Goal: Contribute content: Contribute content

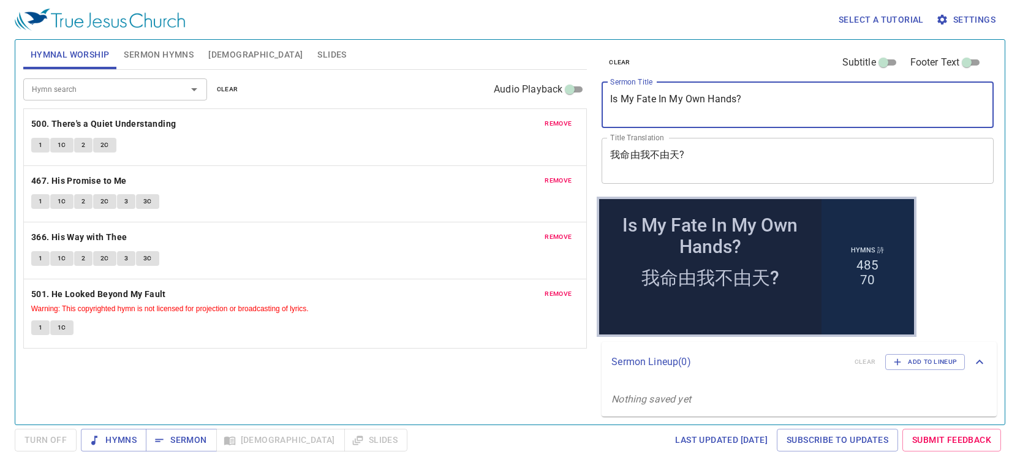
drag, startPoint x: 591, startPoint y: 99, endPoint x: 585, endPoint y: 98, distance: 6.2
click at [590, 99] on div "Hymnal Worship Sermon Hymns [DEMOGRAPHIC_DATA] Slides Hymn search Hymn search c…" at bounding box center [510, 227] width 984 height 385
paste textarea "For The Lord is Great and Greatly To Be Praised"
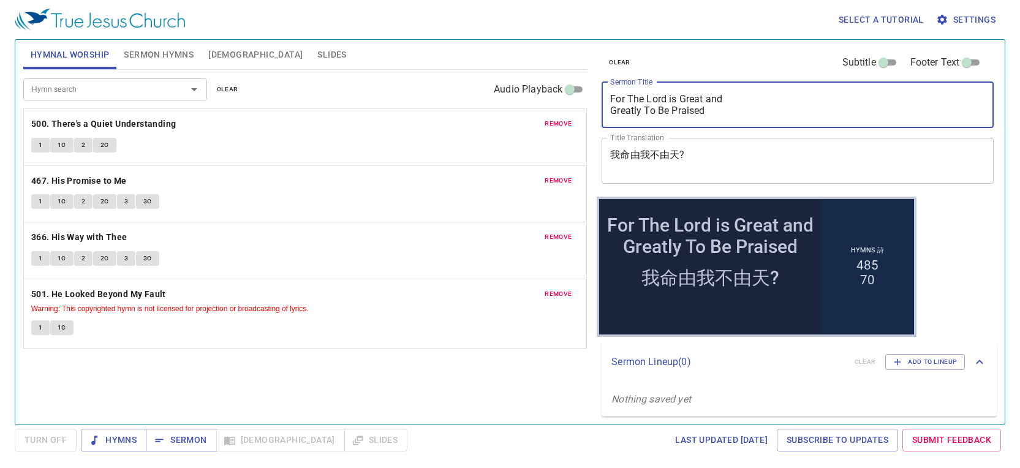
type textarea "For The Lord is Great and Greatly To Be Praised"
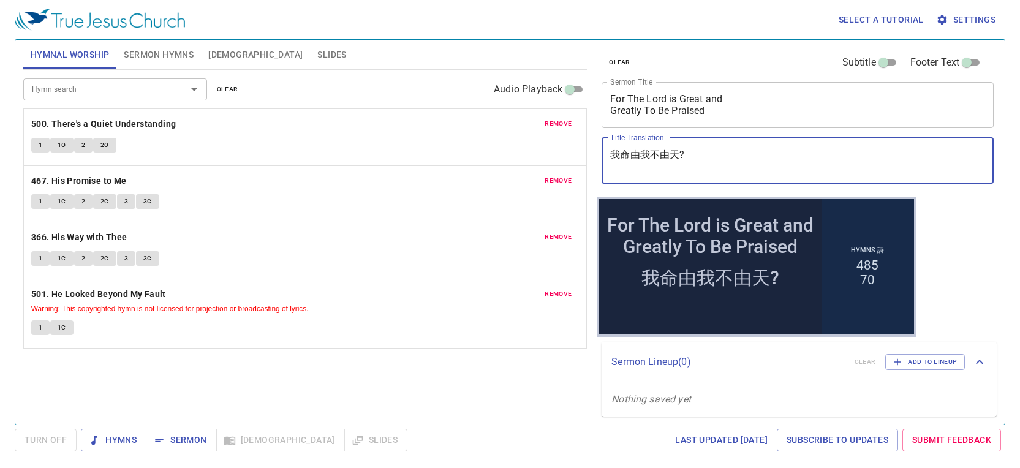
drag, startPoint x: 695, startPoint y: 154, endPoint x: 601, endPoint y: 151, distance: 94.4
click at [601, 151] on div "clear Subtitle Footer Text Sermon Title For The Lord is Great and Greatly To Be…" at bounding box center [797, 118] width 400 height 157
paste textarea "因我們的 [DEMOGRAPHIC_DATA]為大，當受極大的讚美"
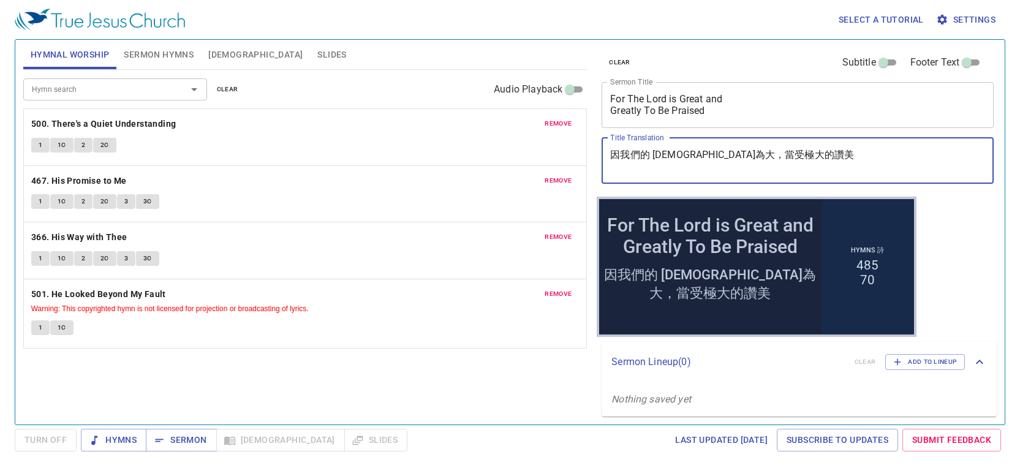
type textarea "因我們的 [DEMOGRAPHIC_DATA]為大，當受極大的讚美"
click at [157, 57] on span "Sermon Hymns" at bounding box center [159, 54] width 70 height 15
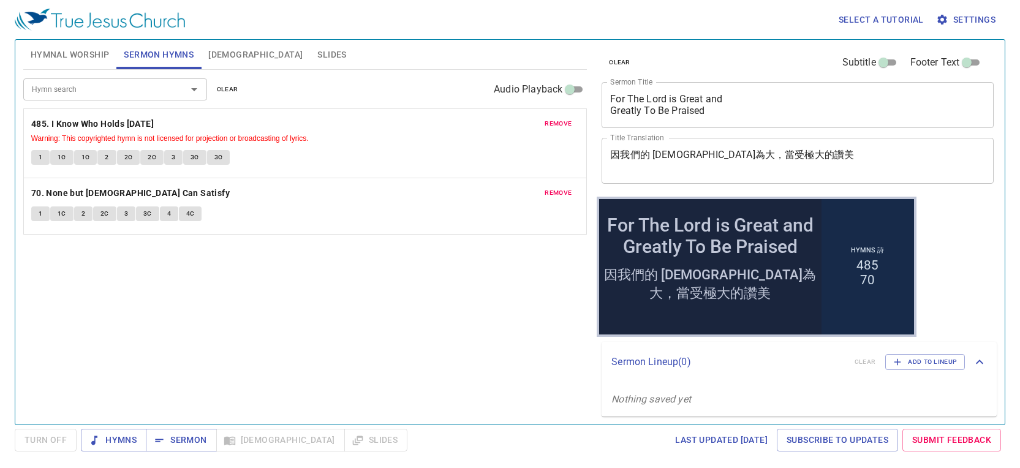
click at [229, 87] on span "clear" at bounding box center [227, 89] width 21 height 11
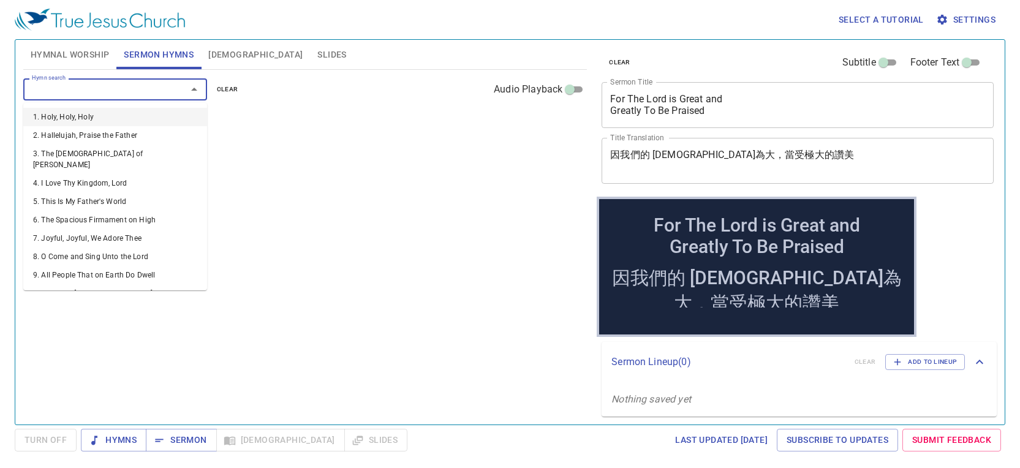
click at [139, 94] on input "Hymn search" at bounding box center [97, 89] width 140 height 14
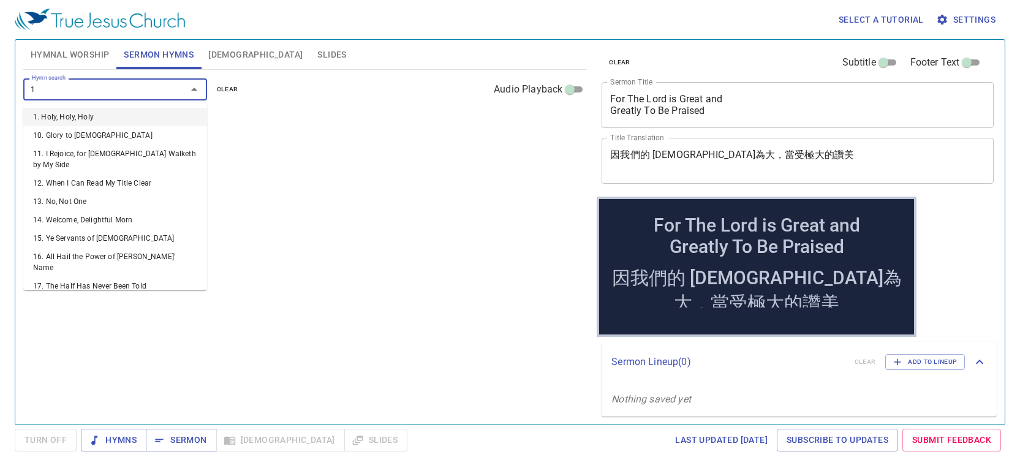
type input "16"
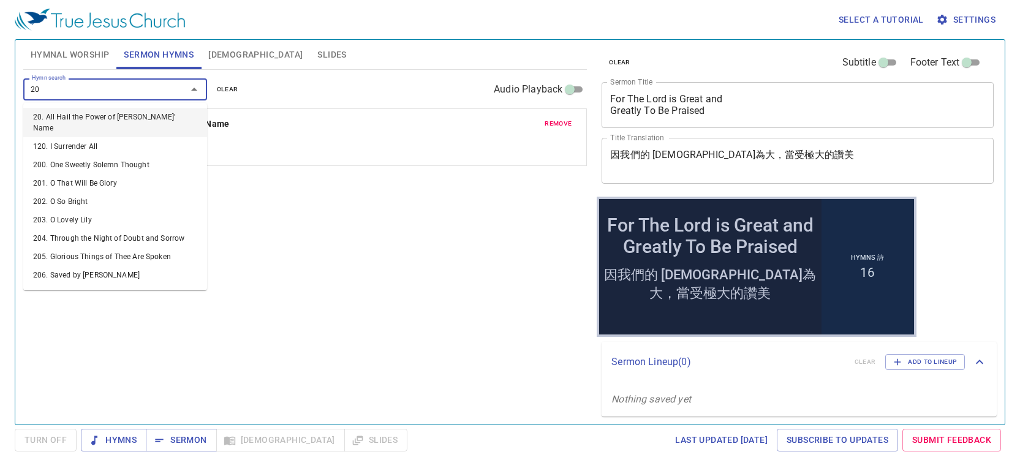
type input "207"
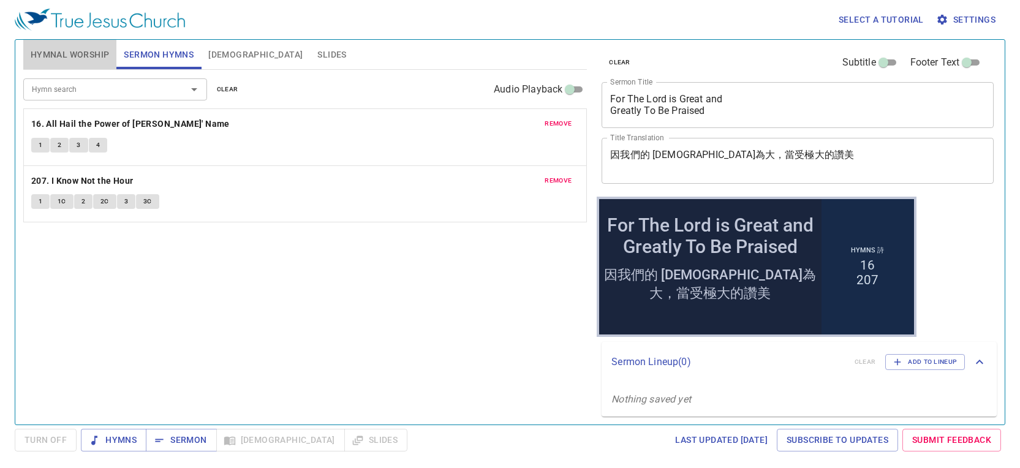
click at [90, 58] on span "Hymnal Worship" at bounding box center [70, 54] width 79 height 15
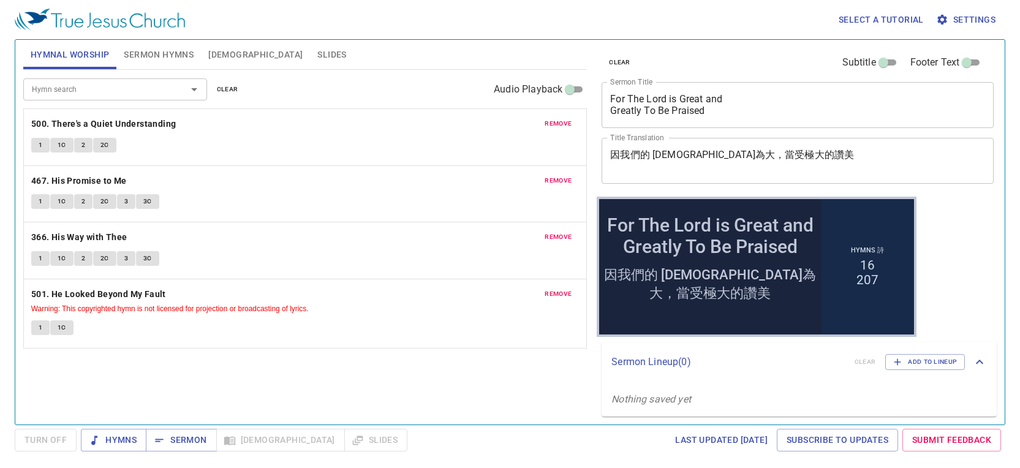
click at [224, 88] on span "clear" at bounding box center [227, 89] width 21 height 11
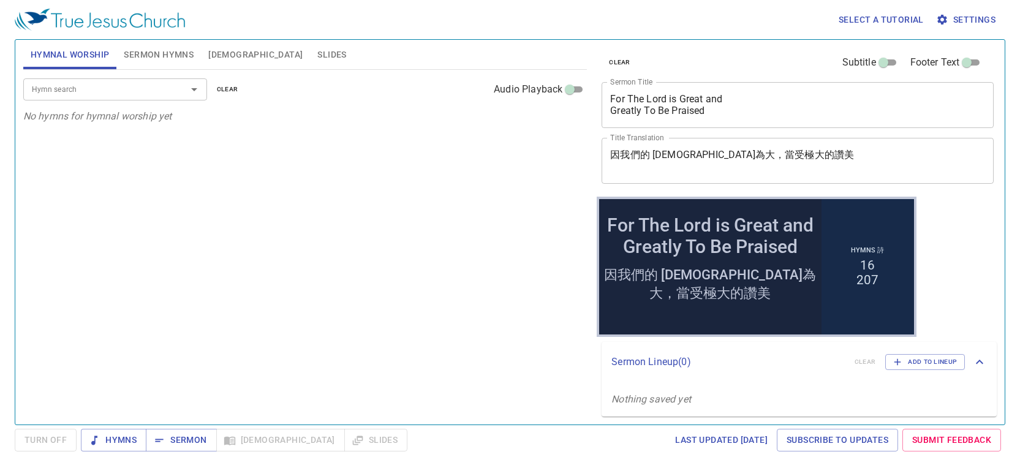
click at [138, 91] on input "Hymn search" at bounding box center [97, 89] width 140 height 14
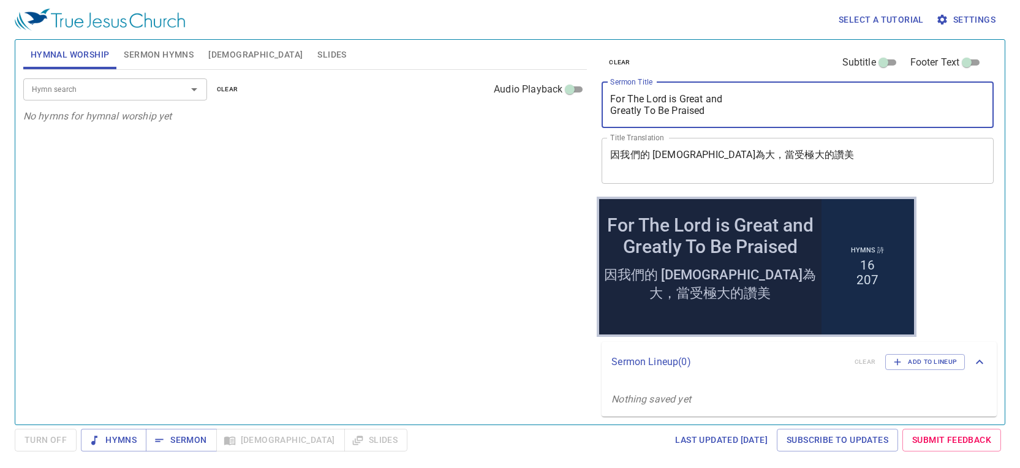
drag, startPoint x: 751, startPoint y: 110, endPoint x: 565, endPoint y: 95, distance: 186.9
click at [565, 95] on div "Hymnal Worship Sermon Hymns [DEMOGRAPHIC_DATA] Slides Hymn search Hymn search c…" at bounding box center [510, 227] width 984 height 385
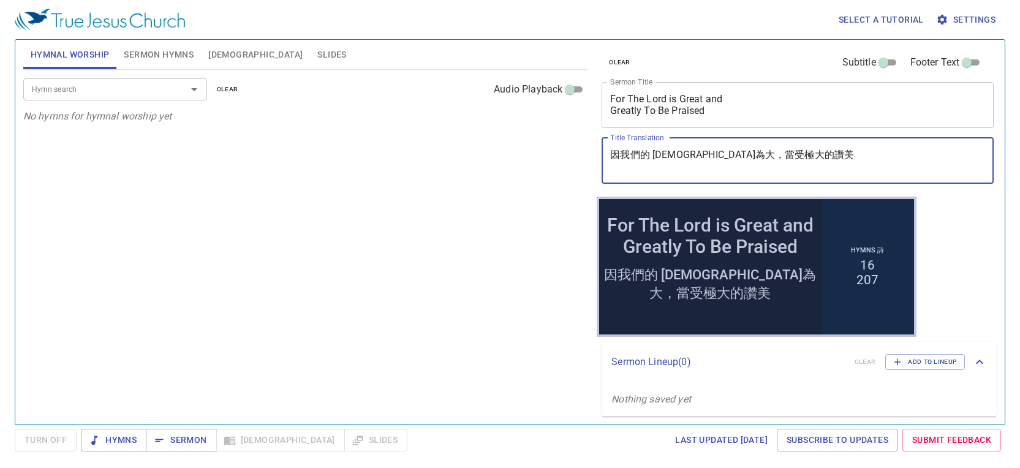
drag, startPoint x: 795, startPoint y: 153, endPoint x: 612, endPoint y: 138, distance: 184.5
click at [612, 138] on div "因我們的 [DEMOGRAPHIC_DATA]為大，當受極大的讚美 x Title Translation" at bounding box center [798, 161] width 392 height 46
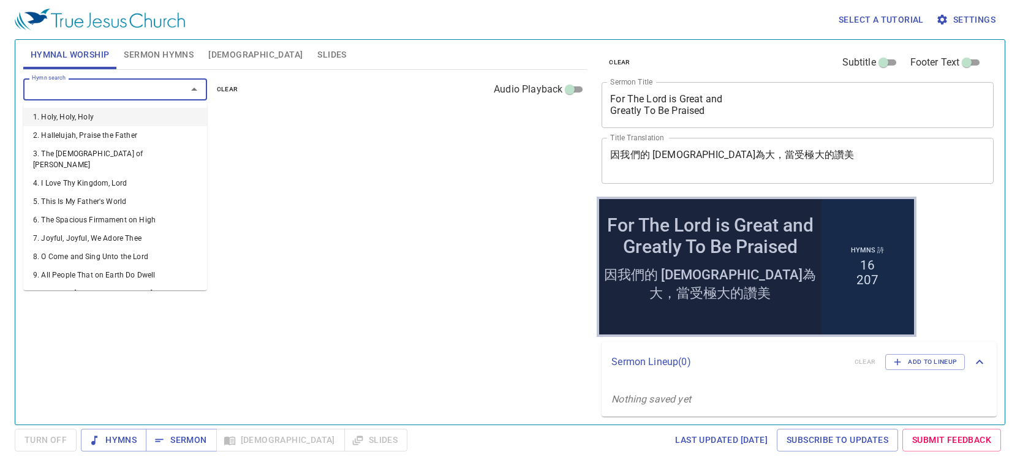
drag, startPoint x: 103, startPoint y: 92, endPoint x: 80, endPoint y: 69, distance: 32.9
click at [102, 91] on input "Hymn search" at bounding box center [97, 89] width 140 height 14
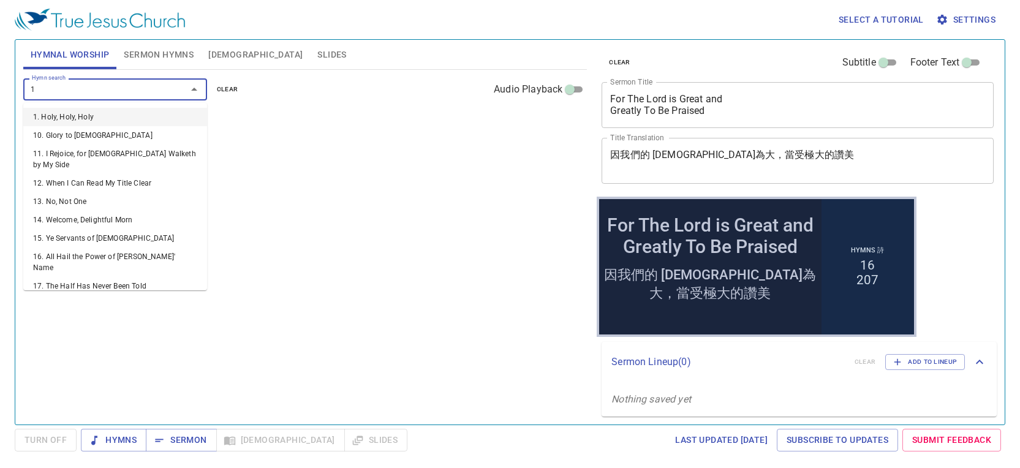
type input "18"
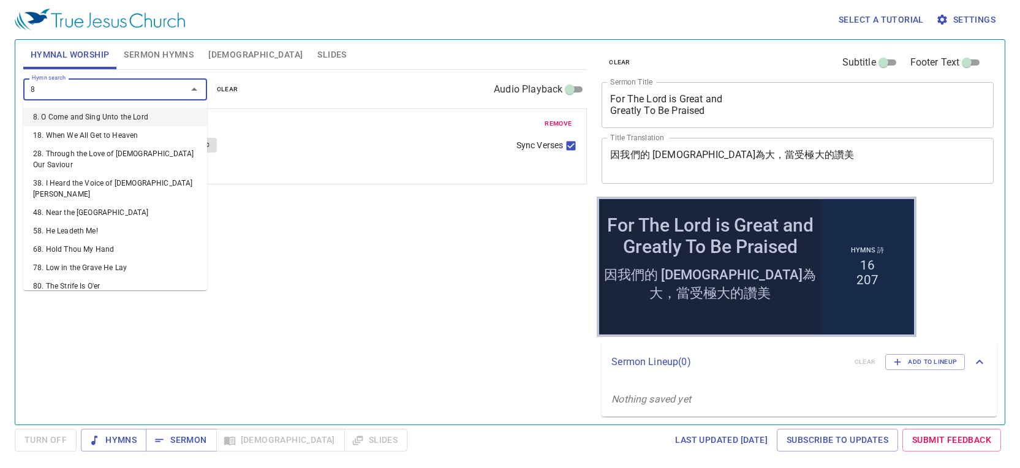
type input "84"
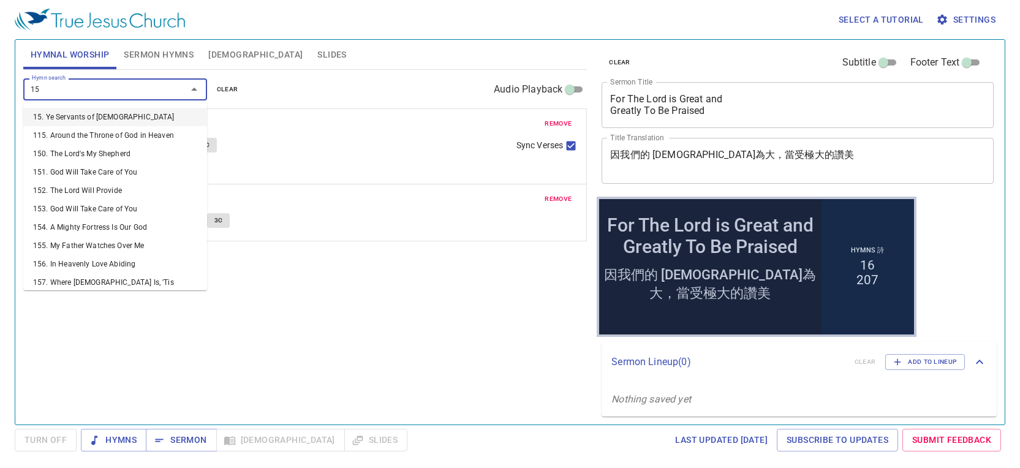
type input "1"
type input "157"
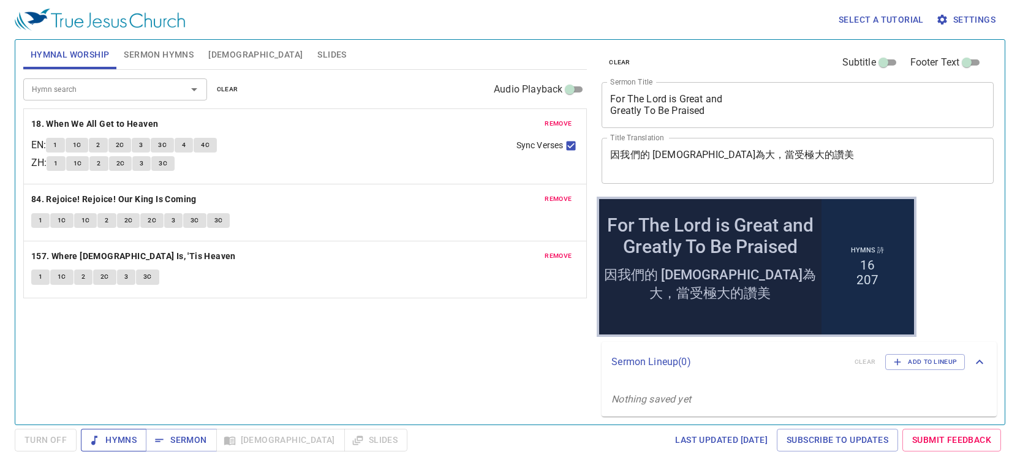
click at [134, 441] on span "Hymns" at bounding box center [114, 440] width 46 height 15
click at [57, 148] on span "1" at bounding box center [55, 145] width 4 height 11
click at [82, 140] on span "1C" at bounding box center [77, 145] width 9 height 11
click at [107, 148] on button "2" at bounding box center [98, 145] width 18 height 15
click at [123, 145] on span "2C" at bounding box center [120, 145] width 9 height 11
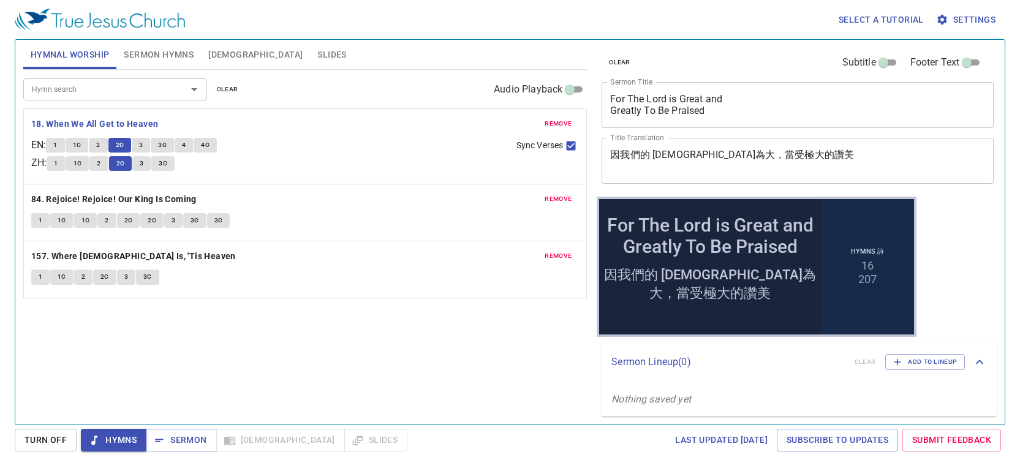
click at [148, 145] on button "3" at bounding box center [141, 145] width 18 height 15
click at [167, 146] on span "3C" at bounding box center [162, 145] width 9 height 11
click at [186, 143] on span "4" at bounding box center [184, 145] width 4 height 11
click at [210, 143] on span "4C" at bounding box center [205, 145] width 9 height 11
click at [123, 203] on b "84. Rejoice! Rejoice! Our King Is Coming" at bounding box center [113, 199] width 165 height 15
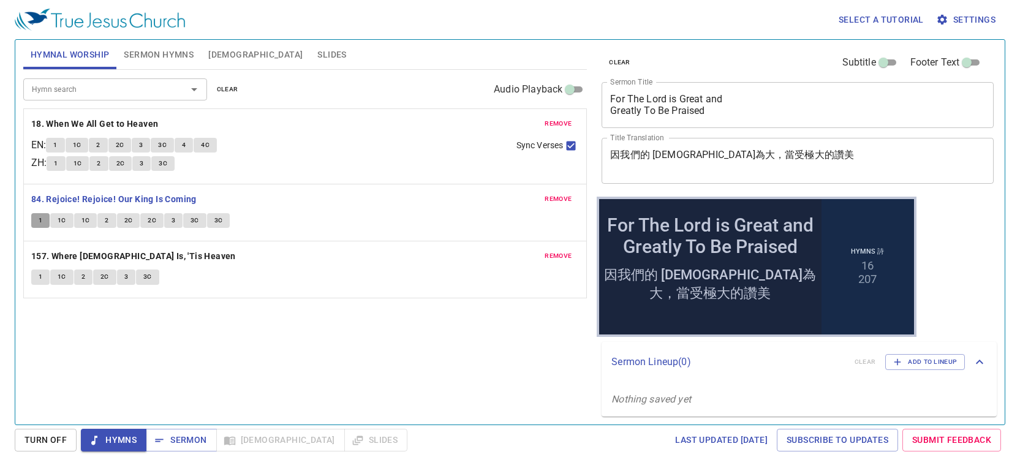
click at [35, 222] on button "1" at bounding box center [40, 220] width 18 height 15
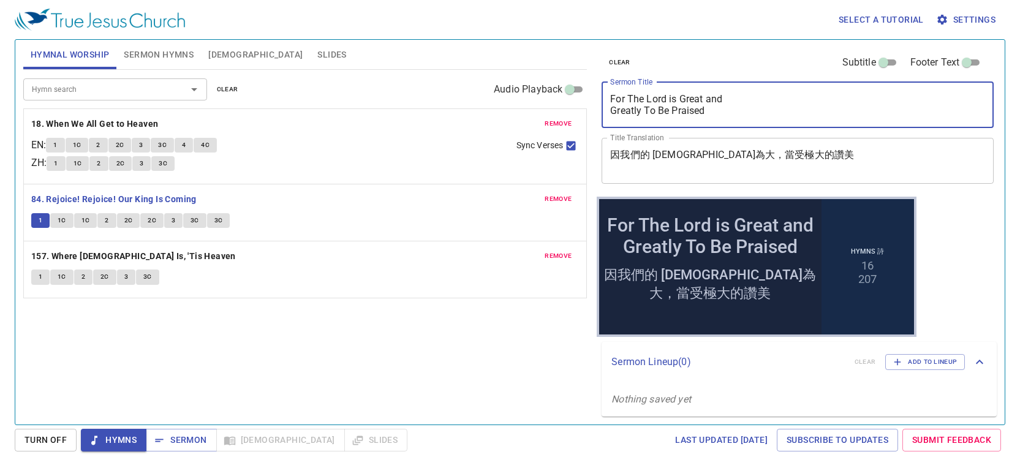
click at [737, 105] on textarea "For The Lord is Great and Greatly To Be Praised" at bounding box center [797, 104] width 375 height 23
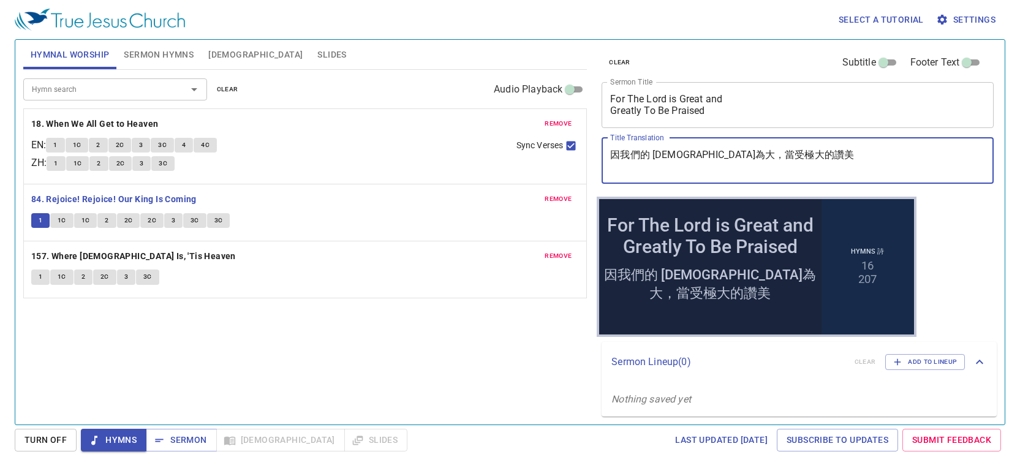
drag, startPoint x: 775, startPoint y: 153, endPoint x: 496, endPoint y: 148, distance: 278.9
click at [504, 149] on div "Hymnal Worship Sermon Hymns [DEMOGRAPHIC_DATA] Slides Hymn search Hymn search c…" at bounding box center [510, 227] width 984 height 385
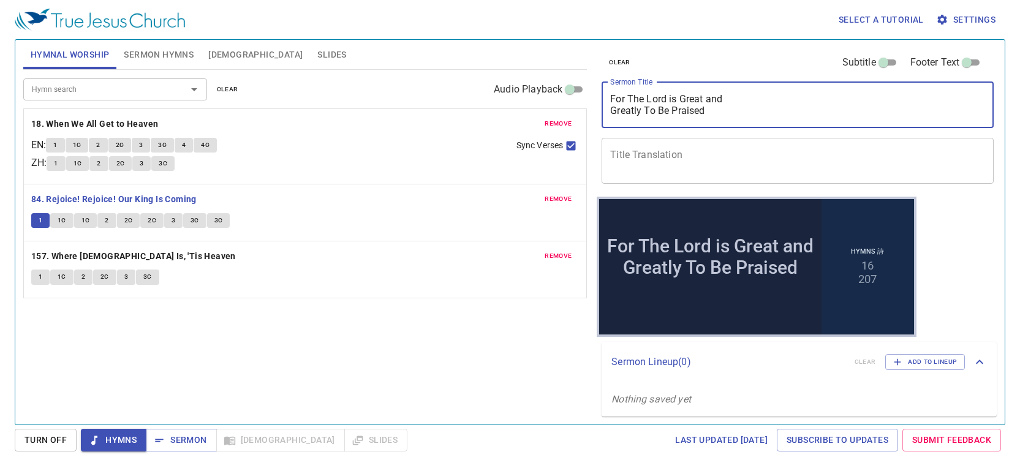
drag, startPoint x: 715, startPoint y: 113, endPoint x: 601, endPoint y: 87, distance: 116.4
click at [601, 87] on div "clear Subtitle Footer Text Sermon Title For The Lord is Great and Greatly To Be…" at bounding box center [797, 118] width 400 height 157
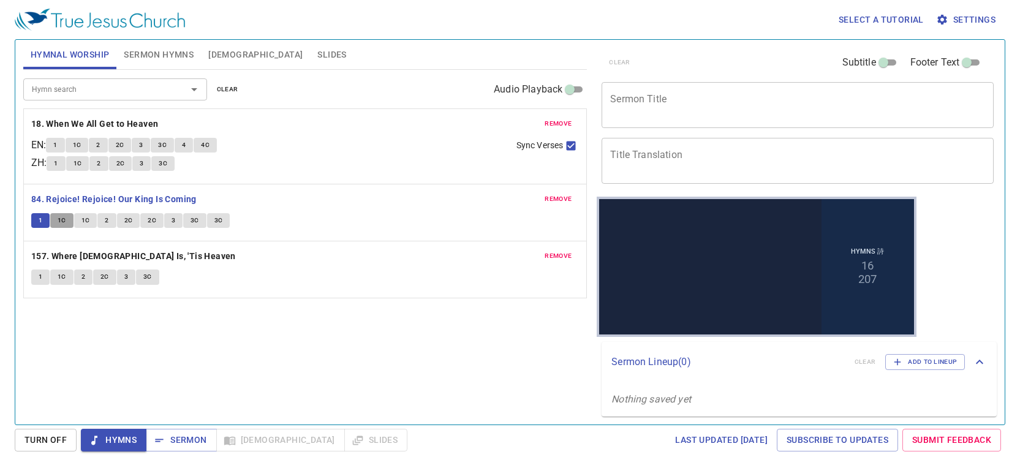
click at [64, 224] on span "1C" at bounding box center [62, 220] width 9 height 11
click at [622, 112] on textarea "Sermon Title" at bounding box center [797, 104] width 375 height 23
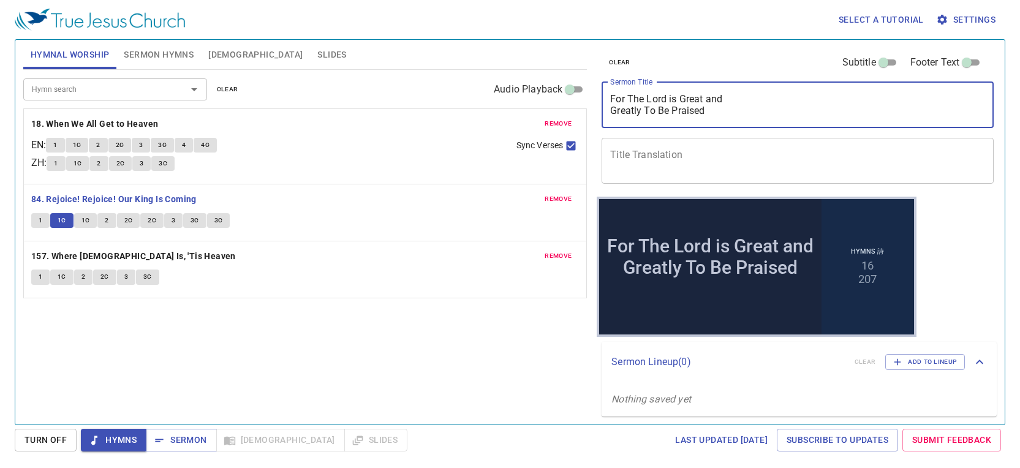
type textarea "For The Lord is Great and Greatly To Be Praised"
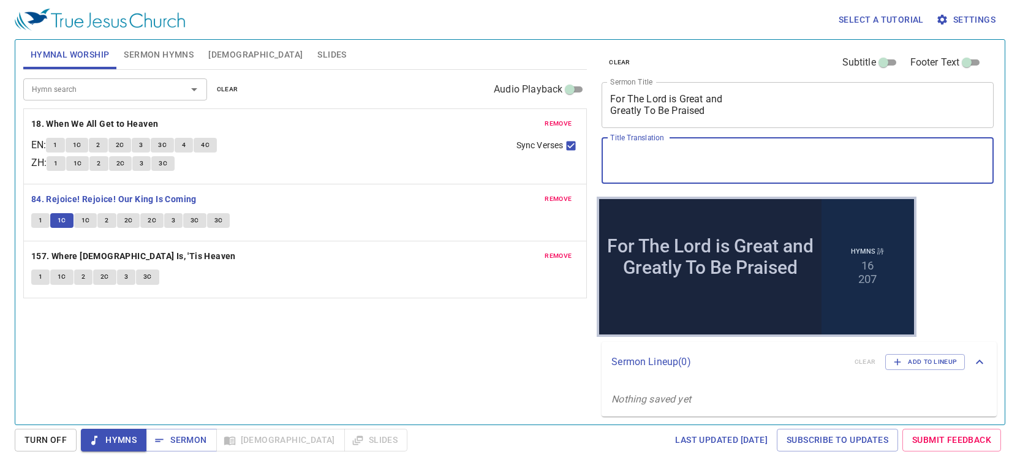
click at [630, 150] on textarea "Title Translation" at bounding box center [797, 160] width 375 height 23
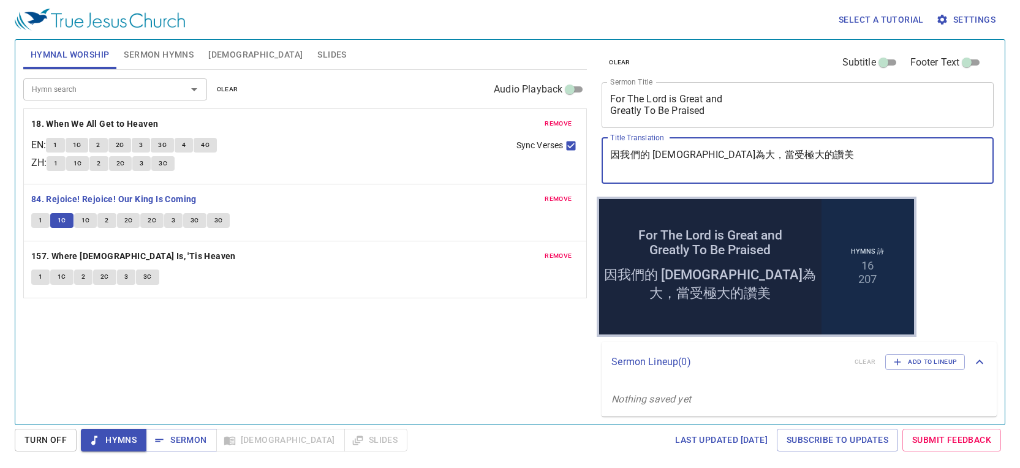
type textarea "因我們的 [DEMOGRAPHIC_DATA]為大，當受極大的讚美"
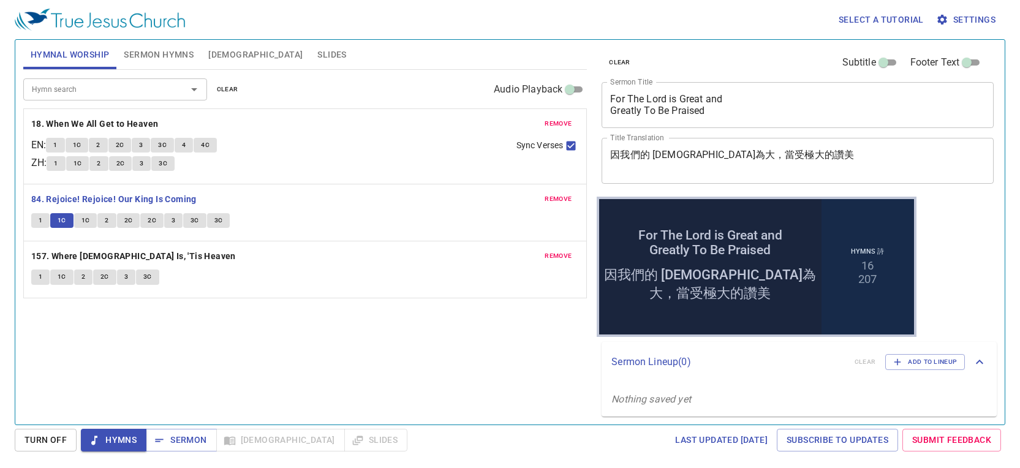
click at [476, 349] on div "Hymn search Hymn search clear Audio Playback remove 18. When We All Get to Heav…" at bounding box center [305, 242] width 564 height 344
click at [82, 223] on span "1C" at bounding box center [86, 220] width 9 height 11
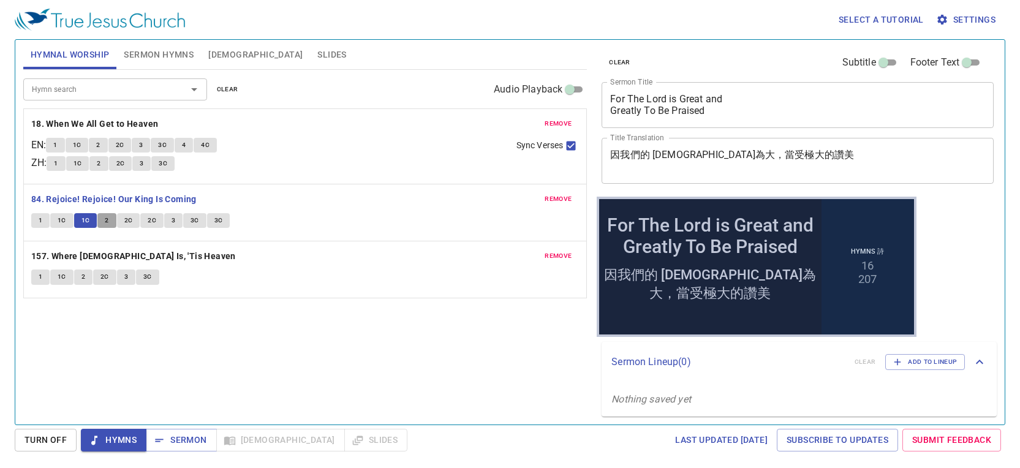
click at [104, 223] on button "2" at bounding box center [106, 220] width 18 height 15
click at [126, 220] on span "2C" at bounding box center [128, 220] width 9 height 11
click at [173, 220] on span "3" at bounding box center [174, 220] width 4 height 11
click at [191, 216] on span "3C" at bounding box center [195, 220] width 9 height 11
click at [216, 218] on span "3C" at bounding box center [219, 220] width 9 height 11
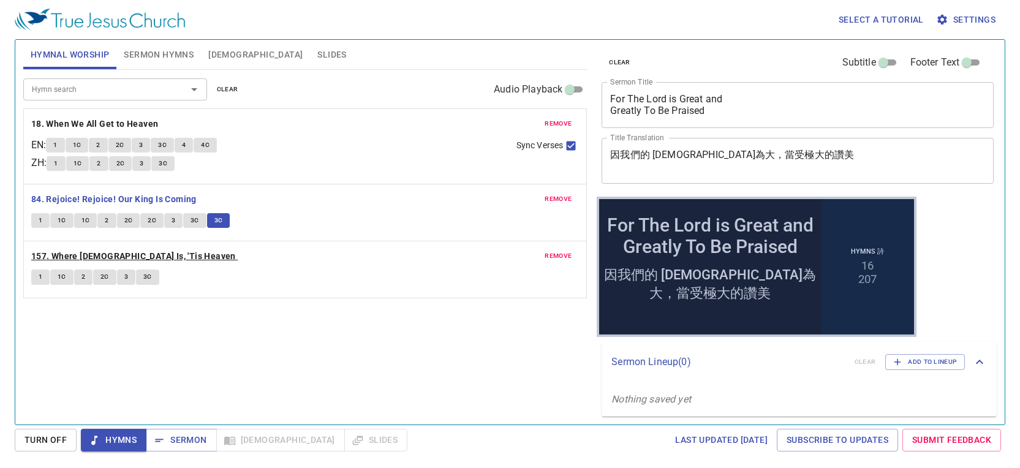
click at [58, 250] on b "157. Where [DEMOGRAPHIC_DATA] Is, 'Tis Heaven" at bounding box center [133, 256] width 205 height 15
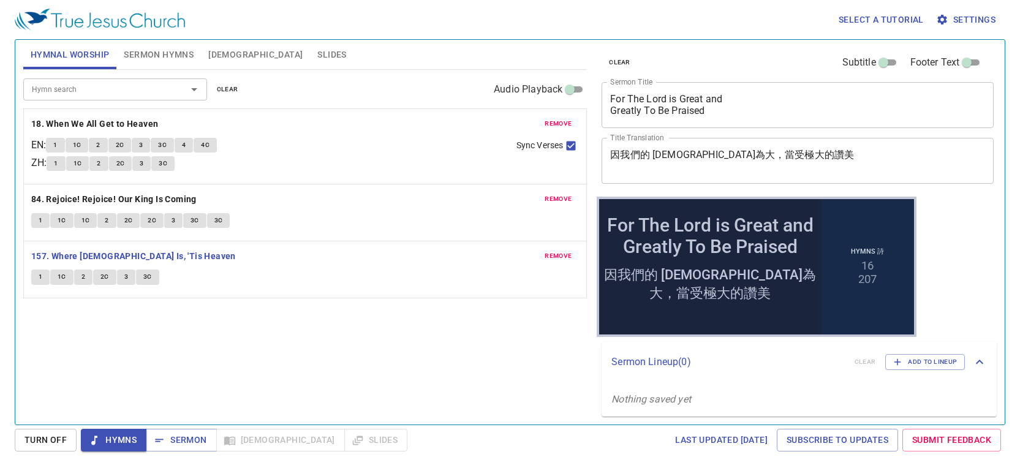
click at [35, 277] on button "1" at bounding box center [40, 277] width 18 height 15
click at [56, 279] on button "1C" at bounding box center [61, 277] width 23 height 15
click at [121, 275] on button "3" at bounding box center [126, 277] width 18 height 15
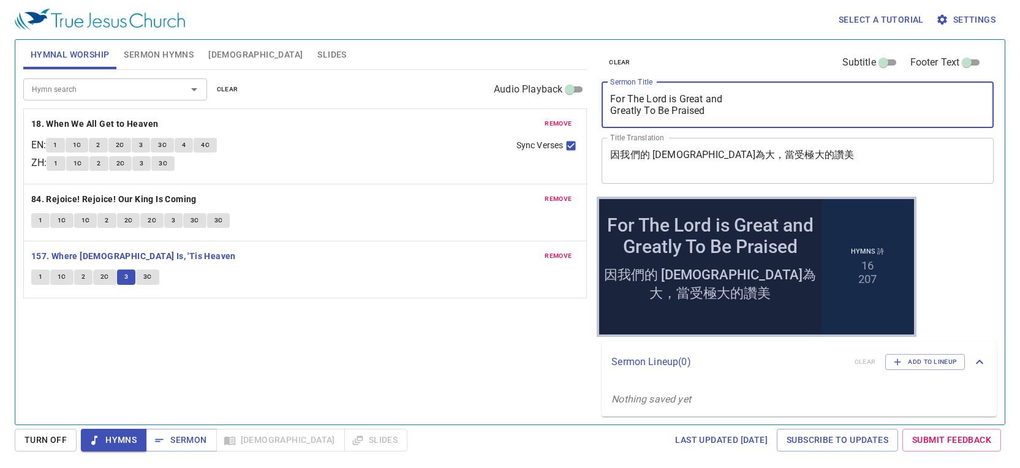
drag, startPoint x: 743, startPoint y: 116, endPoint x: 412, endPoint y: 124, distance: 330.4
click at [581, 83] on div "Hymnal Worship Sermon Hymns [DEMOGRAPHIC_DATA] Slides Hymn search Hymn search c…" at bounding box center [510, 227] width 984 height 385
click at [143, 278] on span "3C" at bounding box center [147, 276] width 9 height 11
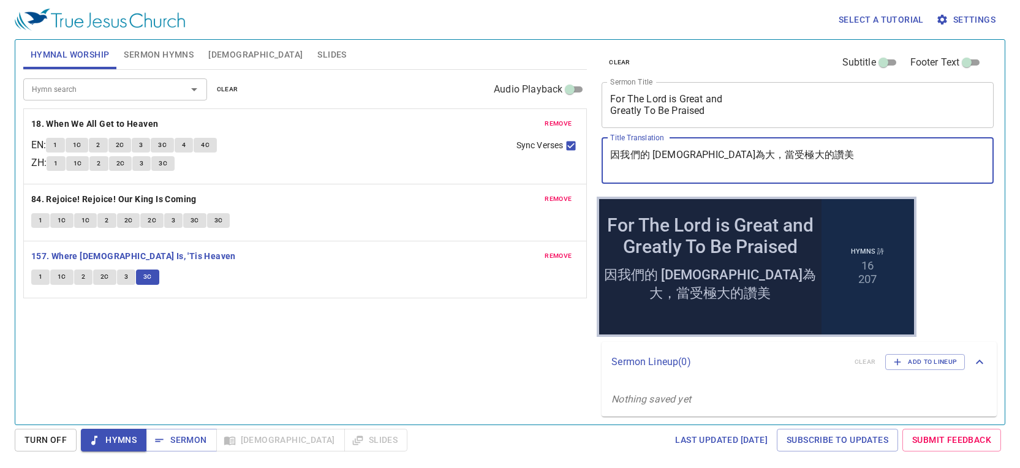
drag, startPoint x: 778, startPoint y: 162, endPoint x: 577, endPoint y: 149, distance: 202.0
click at [577, 149] on div "Hymnal Worship Sermon Hymns [DEMOGRAPHIC_DATA] Slides Hymn search Hymn search c…" at bounding box center [510, 227] width 984 height 385
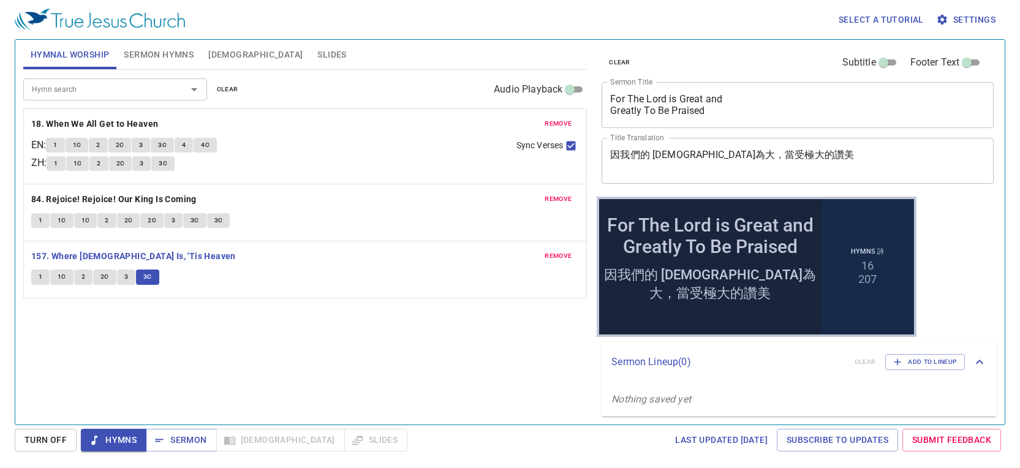
click at [101, 438] on span "Hymns" at bounding box center [114, 440] width 46 height 15
click at [164, 441] on icon "button" at bounding box center [159, 441] width 12 height 12
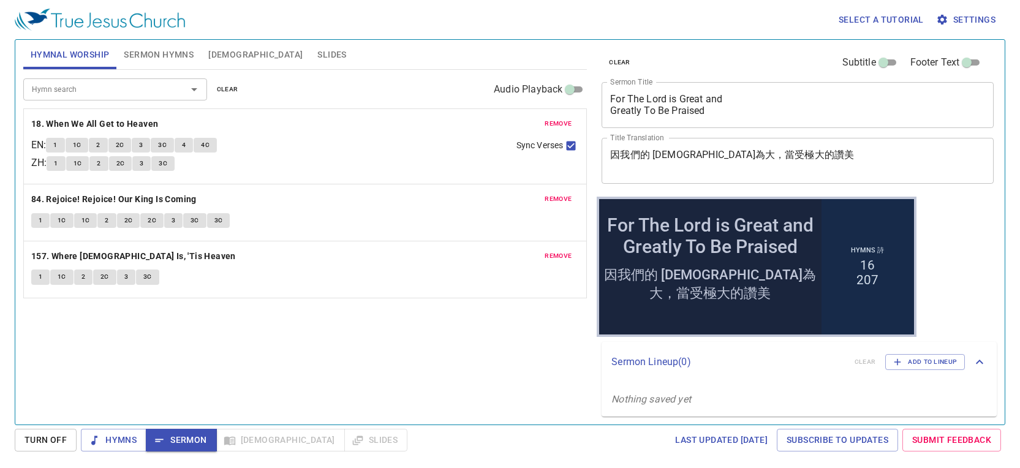
drag, startPoint x: 147, startPoint y: 56, endPoint x: 143, endPoint y: 63, distance: 7.1
click at [147, 56] on span "Sermon Hymns" at bounding box center [159, 54] width 70 height 15
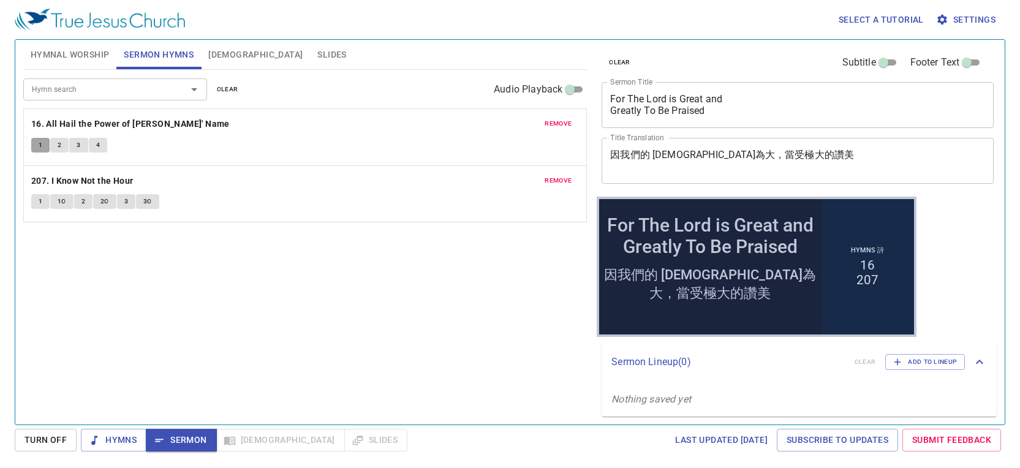
click at [40, 145] on span "1" at bounding box center [41, 145] width 4 height 11
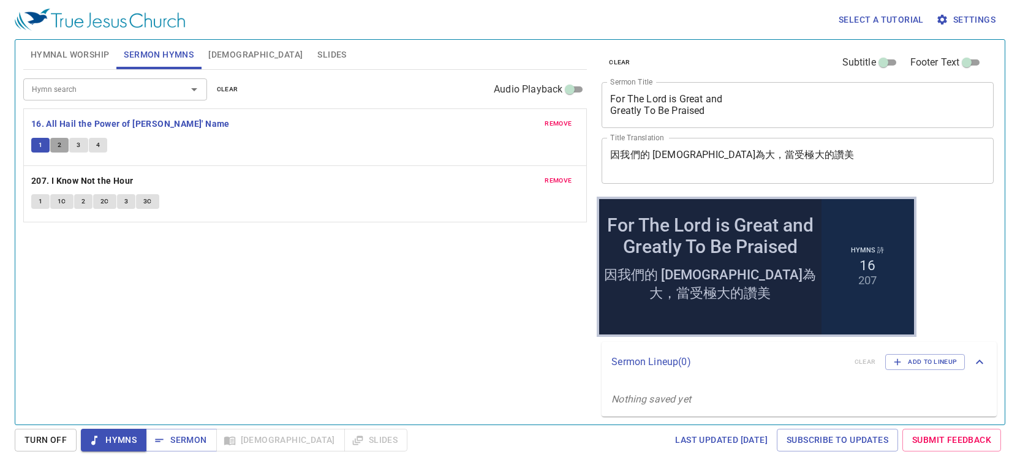
click at [61, 140] on span "2" at bounding box center [60, 145] width 4 height 11
click at [75, 148] on button "3" at bounding box center [78, 145] width 18 height 15
click at [91, 149] on button "4" at bounding box center [98, 145] width 18 height 15
click at [167, 435] on span "Sermon" at bounding box center [181, 440] width 51 height 15
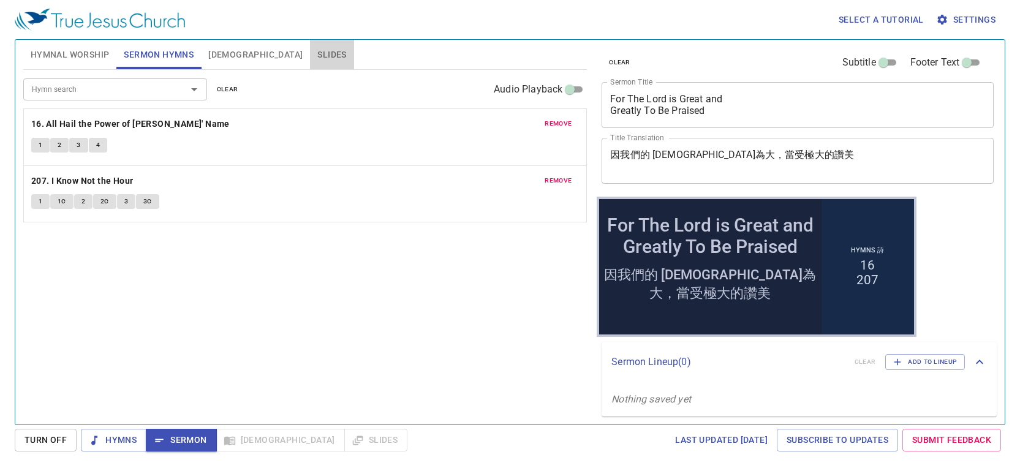
click at [317, 56] on span "Slides" at bounding box center [331, 54] width 29 height 15
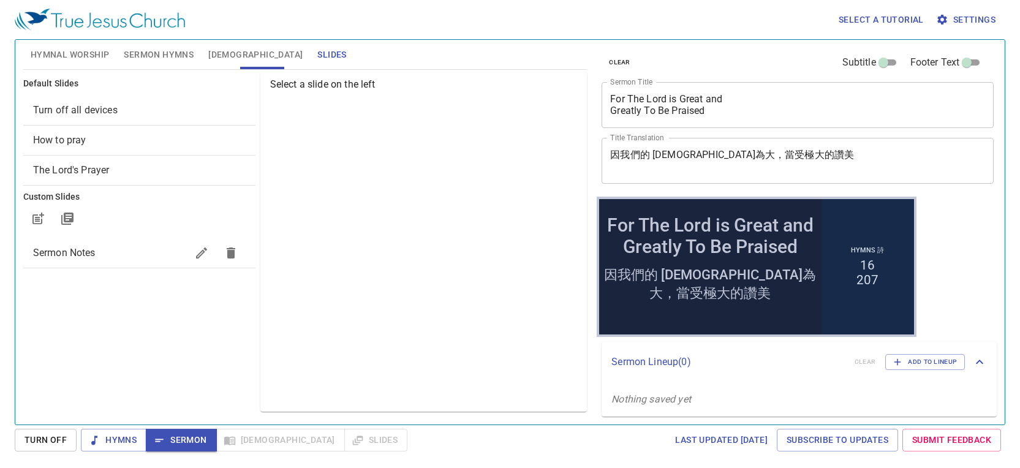
click at [87, 50] on span "Hymnal Worship" at bounding box center [70, 54] width 79 height 15
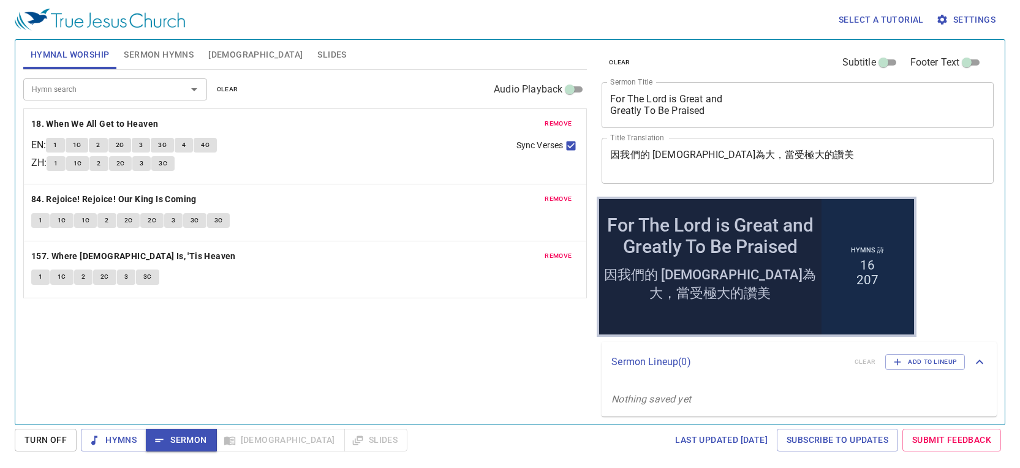
click at [317, 61] on span "Slides" at bounding box center [331, 54] width 29 height 15
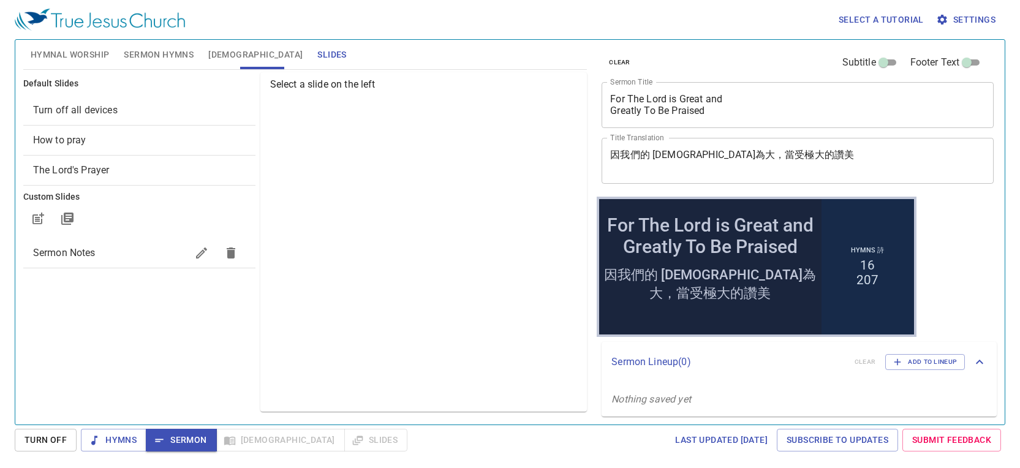
click at [109, 146] on span "How to pray" at bounding box center [139, 140] width 213 height 15
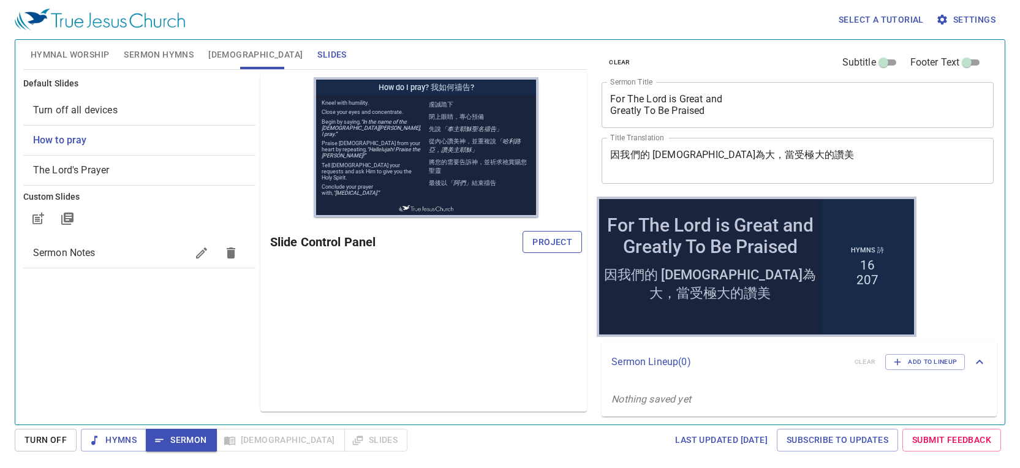
click at [552, 245] on span "Project" at bounding box center [553, 242] width 40 height 15
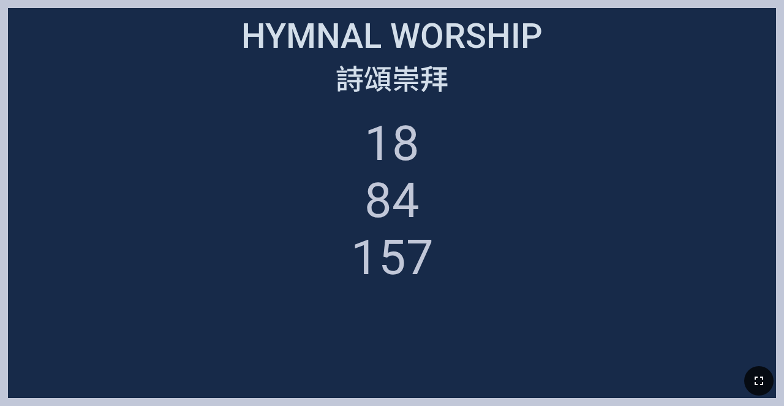
drag, startPoint x: 761, startPoint y: 386, endPoint x: 761, endPoint y: 420, distance: 34.3
click at [490, 385] on icon "button" at bounding box center [759, 380] width 15 height 15
